Goal: Check status

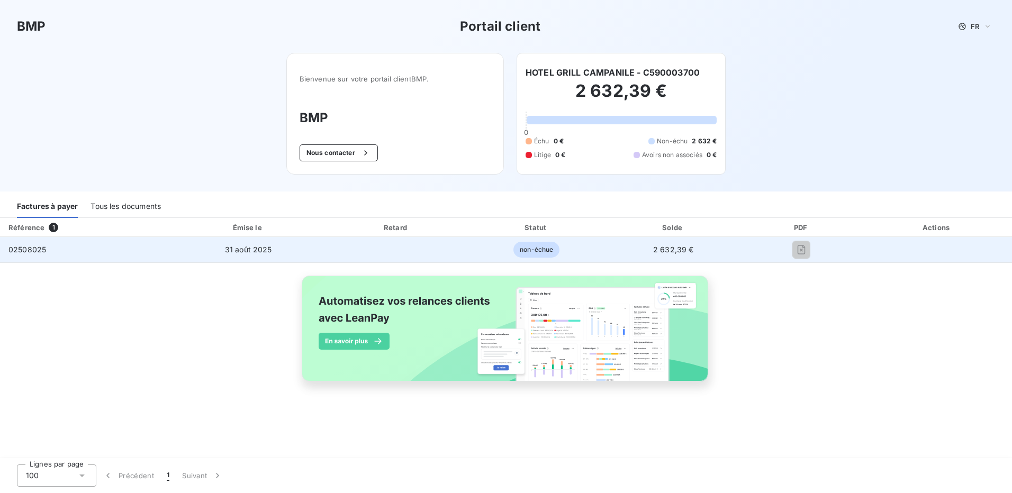
click at [60, 245] on td "02508025" at bounding box center [85, 249] width 171 height 25
click at [548, 256] on span "non-échue" at bounding box center [536, 250] width 46 height 16
click at [572, 259] on td "non-échue" at bounding box center [536, 249] width 139 height 25
click at [535, 260] on td "non-échue" at bounding box center [536, 249] width 139 height 25
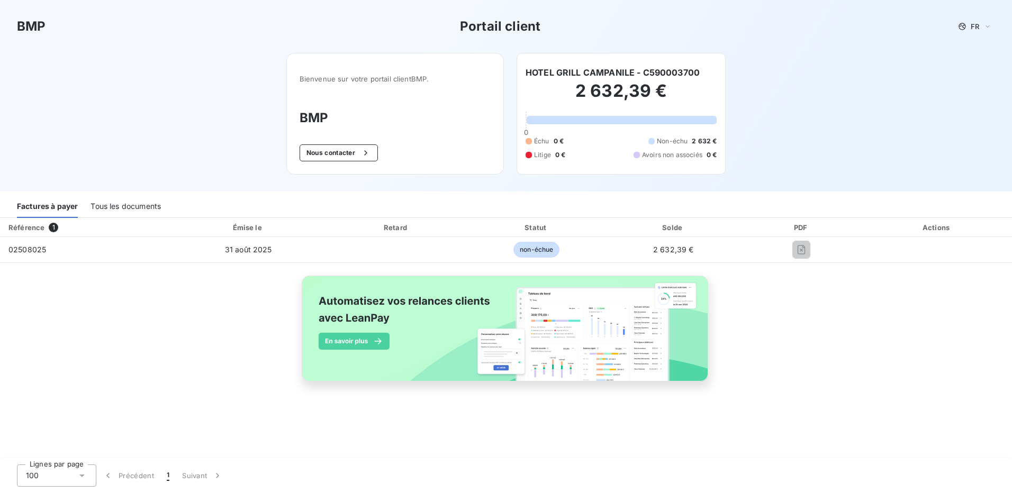
click at [62, 223] on div "Référence 1" at bounding box center [85, 227] width 167 height 11
click at [55, 223] on div "Référence 1" at bounding box center [85, 227] width 167 height 11
click at [97, 204] on div "Tous les documents" at bounding box center [126, 207] width 70 height 22
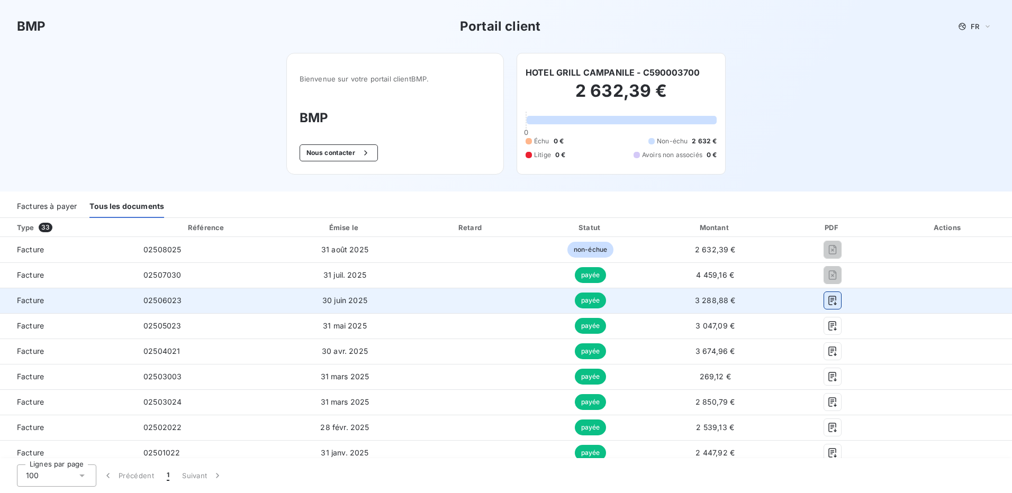
click at [825, 308] on button "button" at bounding box center [832, 300] width 17 height 17
